Goal: Complete application form

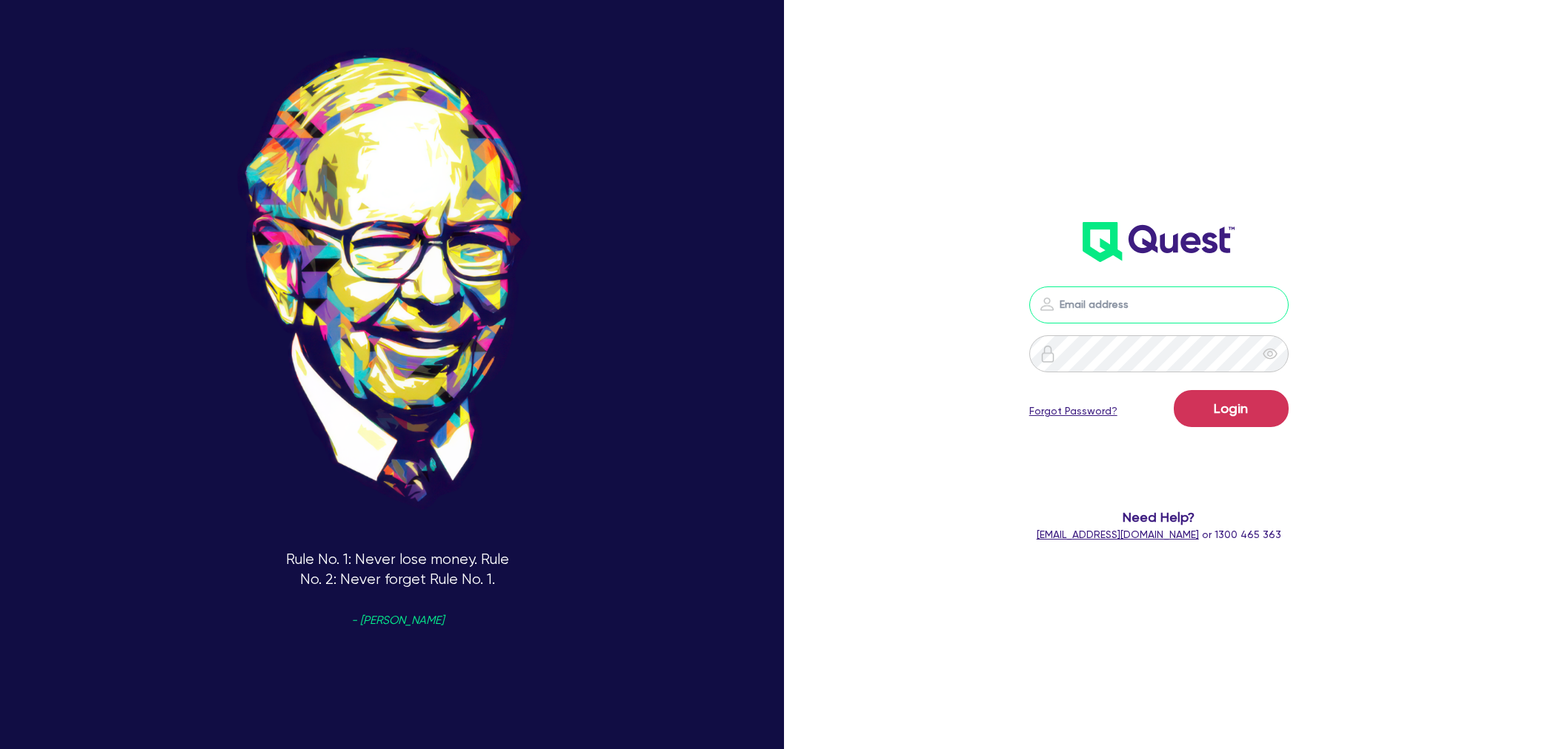
type input "[EMAIL_ADDRESS][PERSON_NAME][DOMAIN_NAME]"
click at [1234, 405] on button "Login" at bounding box center [1231, 409] width 115 height 37
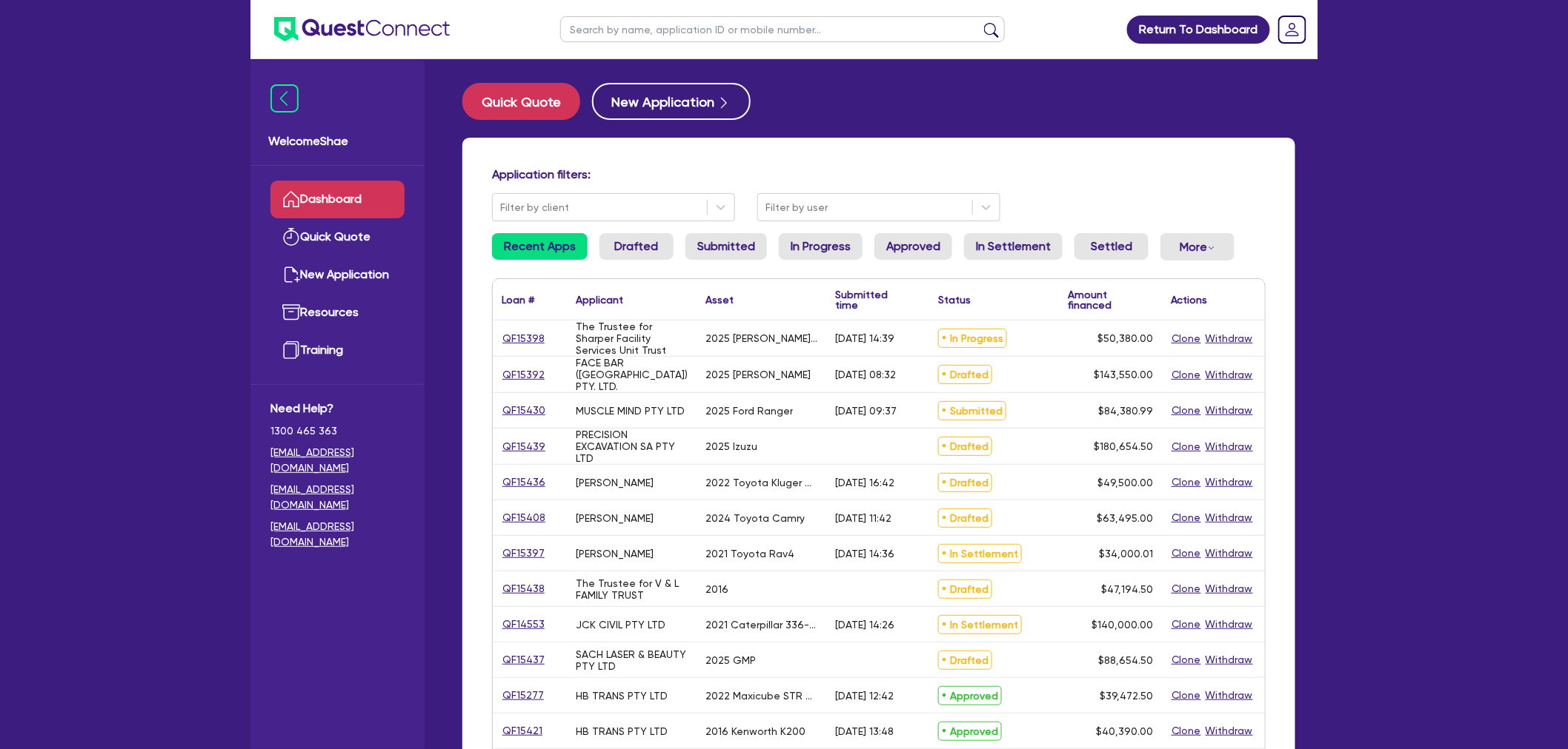
click at [641, 24] on input "text" at bounding box center [782, 30] width 444 height 26
type input "[PERSON_NAME]"
click at [979, 22] on button "submit" at bounding box center [991, 32] width 24 height 20
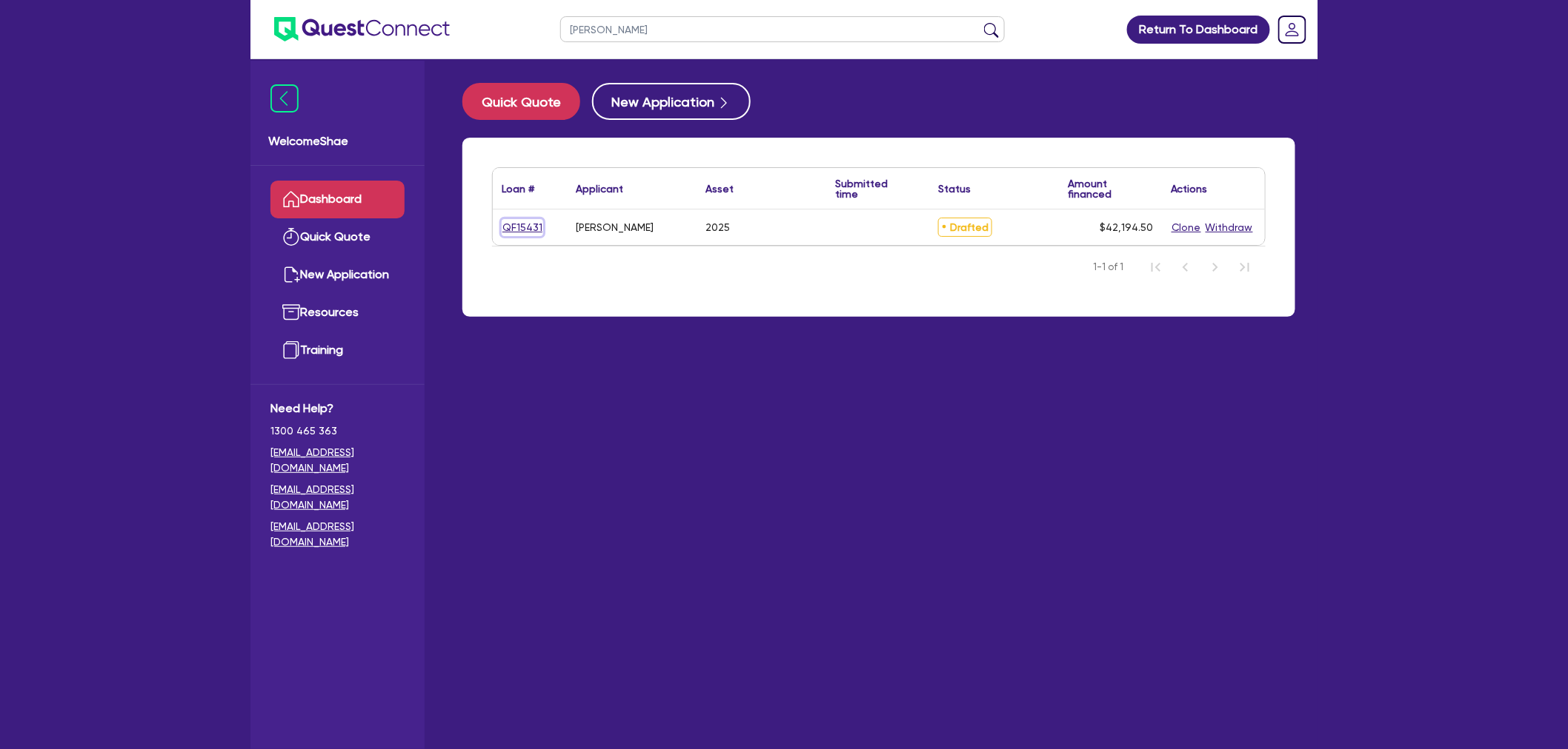
click at [514, 225] on link "QF15431" at bounding box center [522, 227] width 42 height 17
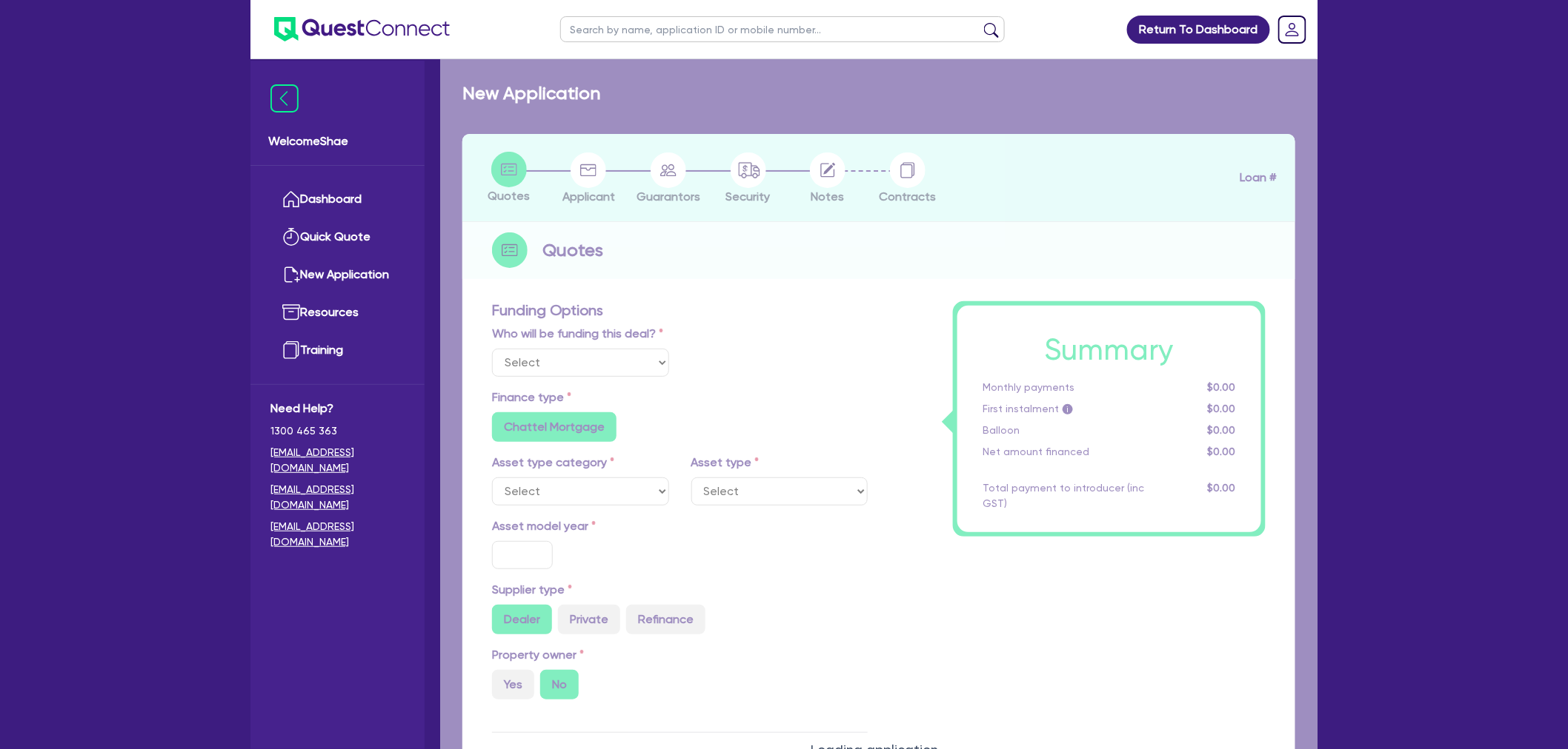
select select "Other"
select select "CARS_AND_LIGHT_TRUCKS"
type input "2025"
radio input "true"
type input "45,000"
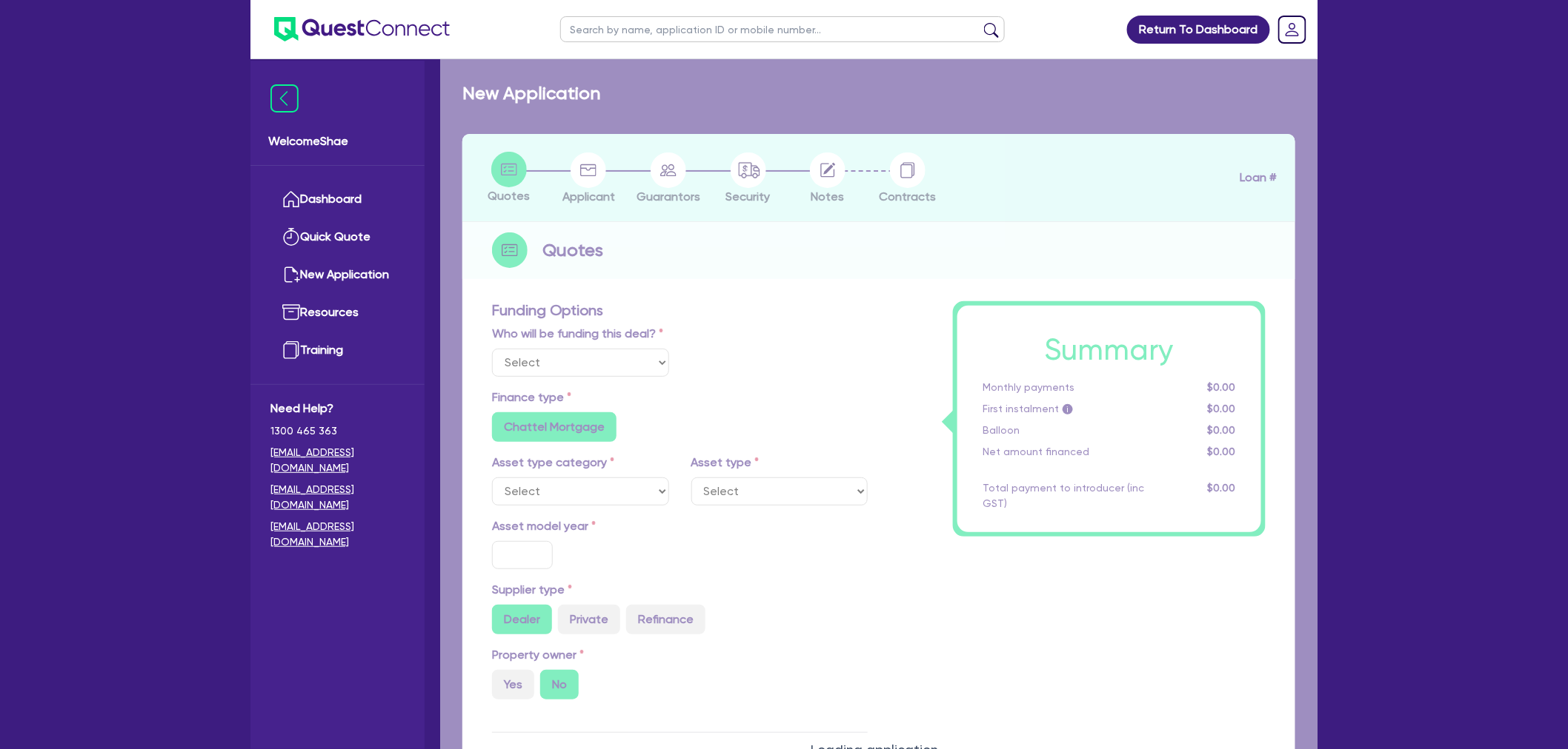
type input "5,000"
radio input "false"
type input "7.99"
radio input "false"
type input "1,400"
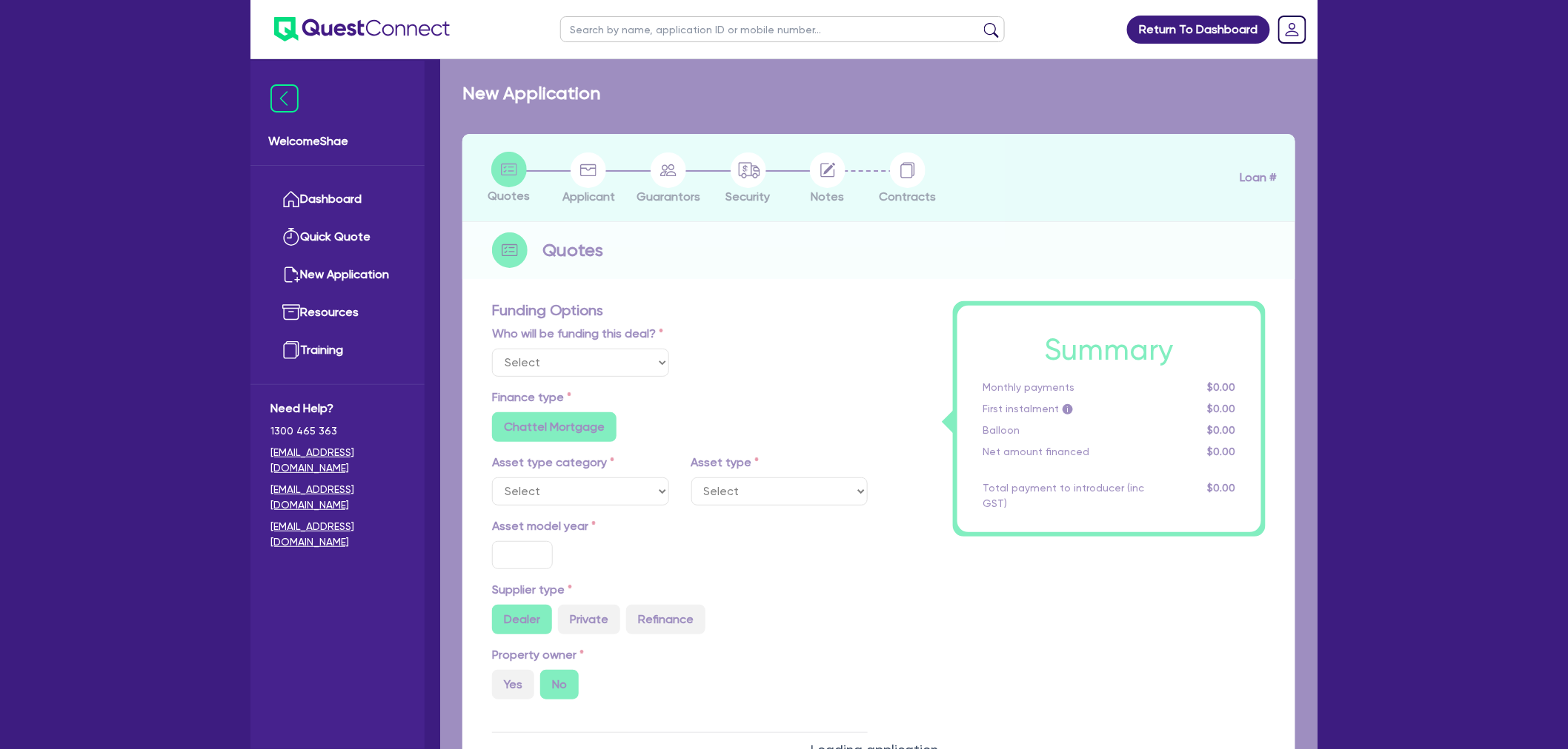
radio input "true"
select select "PASSENGER_VEHICLES"
